Goal: Task Accomplishment & Management: Use online tool/utility

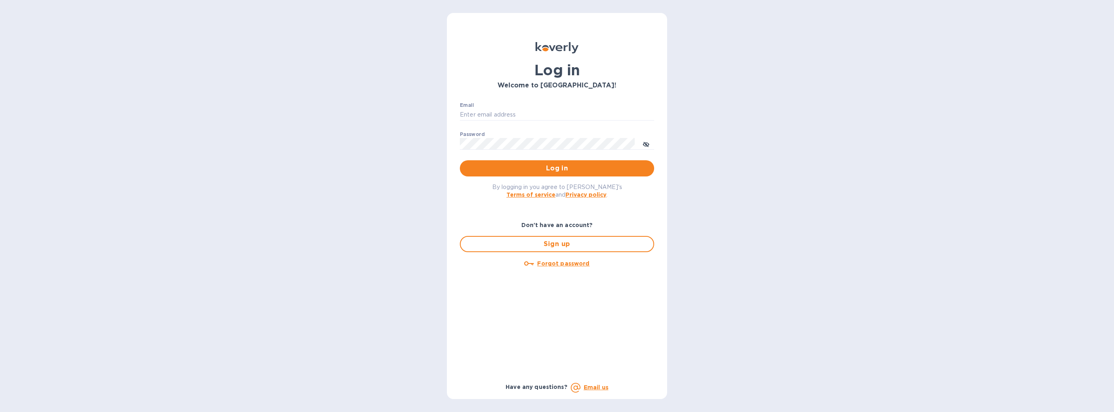
type input "[PERSON_NAME][EMAIL_ADDRESS][DOMAIN_NAME]"
click at [574, 168] on span "Log in" at bounding box center [556, 169] width 181 height 10
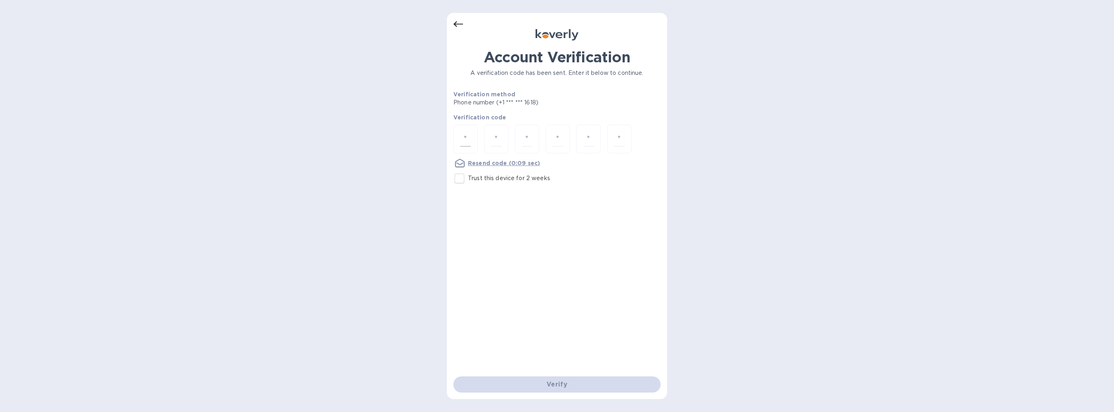
click at [467, 137] on input "number" at bounding box center [465, 139] width 11 height 15
type input "9"
type input "8"
type input "5"
type input "6"
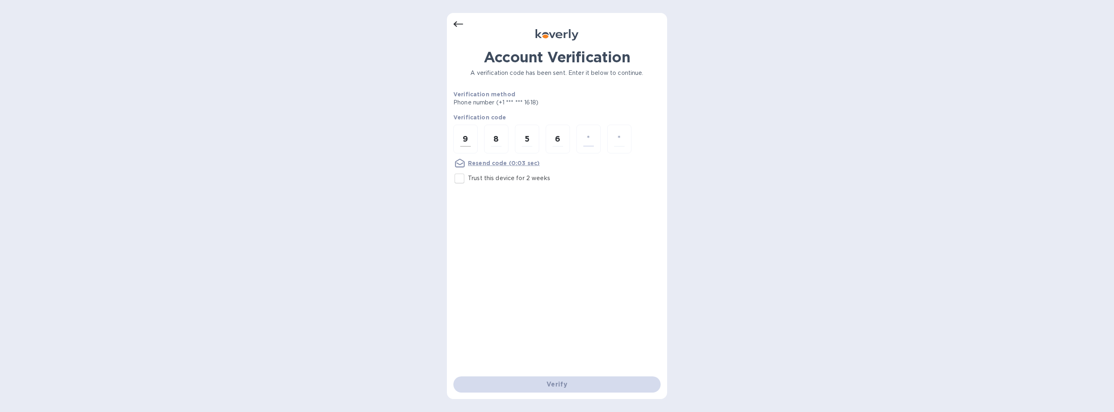
type input "5"
type input "1"
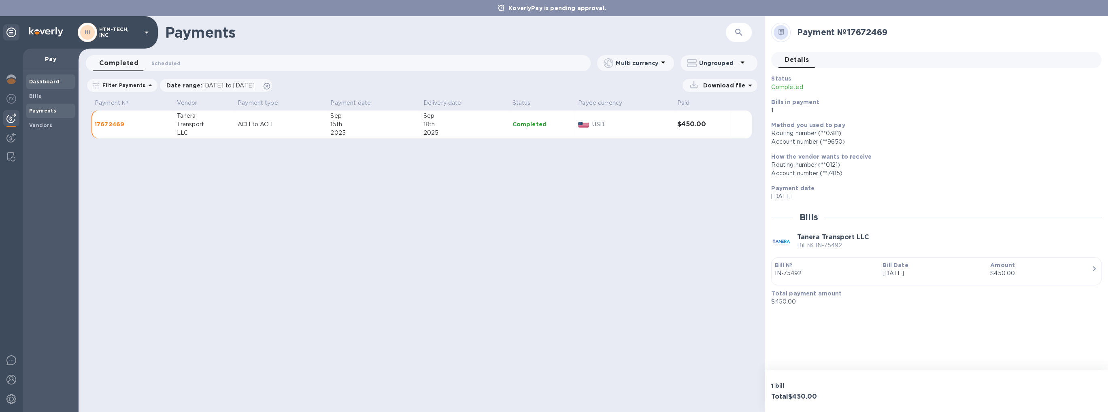
click at [42, 81] on b "Dashboard" at bounding box center [44, 82] width 31 height 6
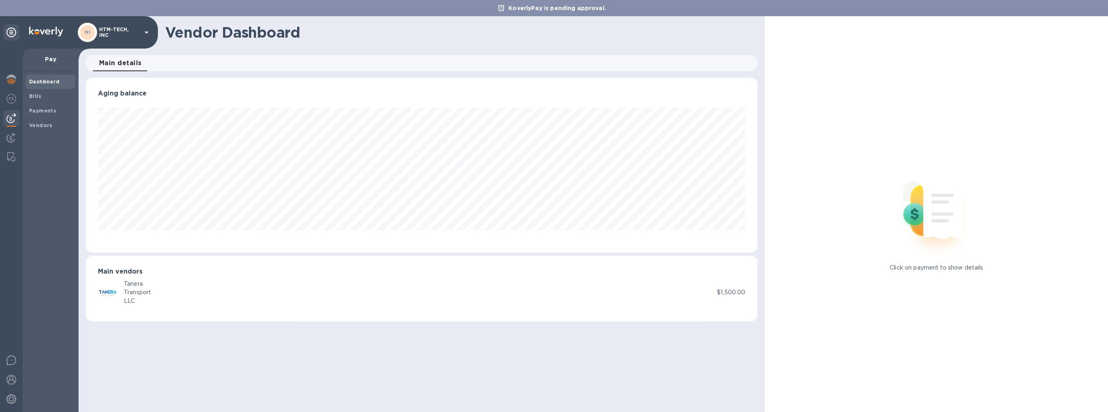
scroll to position [175, 672]
click at [49, 94] on span "Bills" at bounding box center [50, 96] width 43 height 8
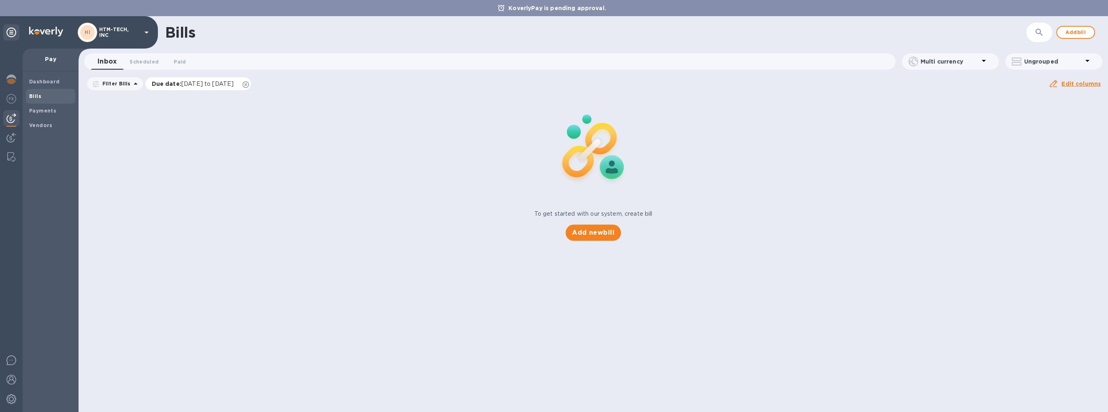
click at [249, 83] on icon at bounding box center [246, 84] width 6 height 6
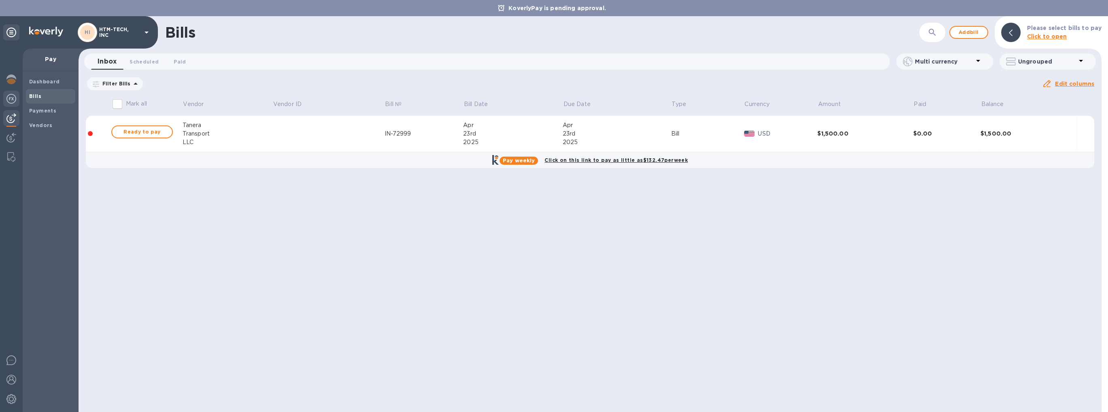
click at [11, 101] on img at bounding box center [11, 99] width 10 height 10
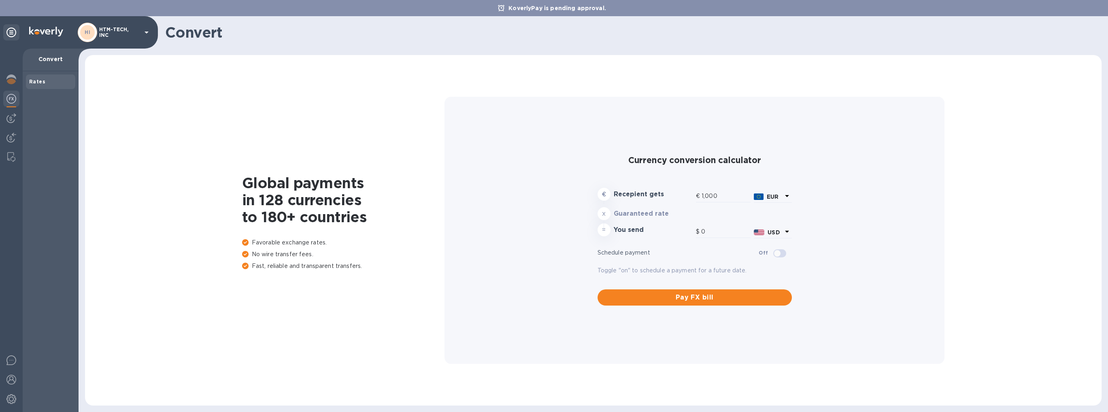
type input "1,167.31"
